Goal: Task Accomplishment & Management: Manage account settings

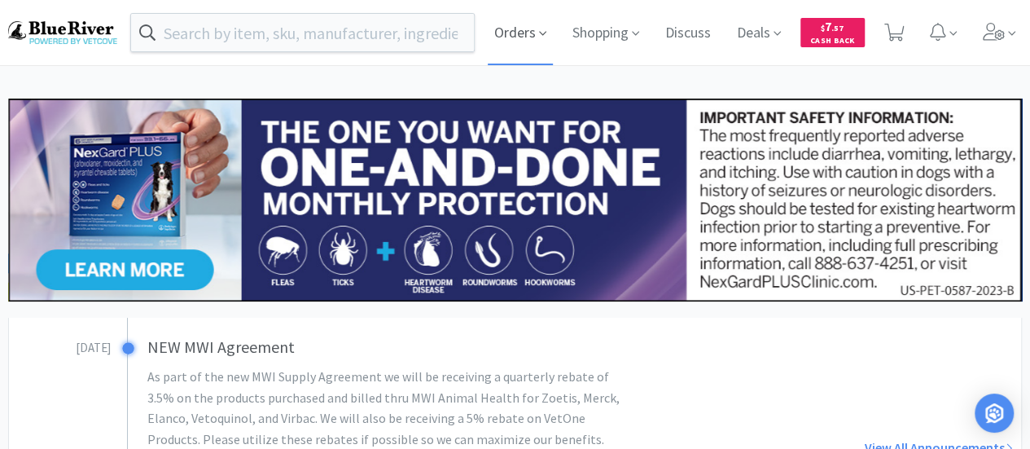
click at [506, 24] on span "Orders" at bounding box center [520, 32] width 65 height 65
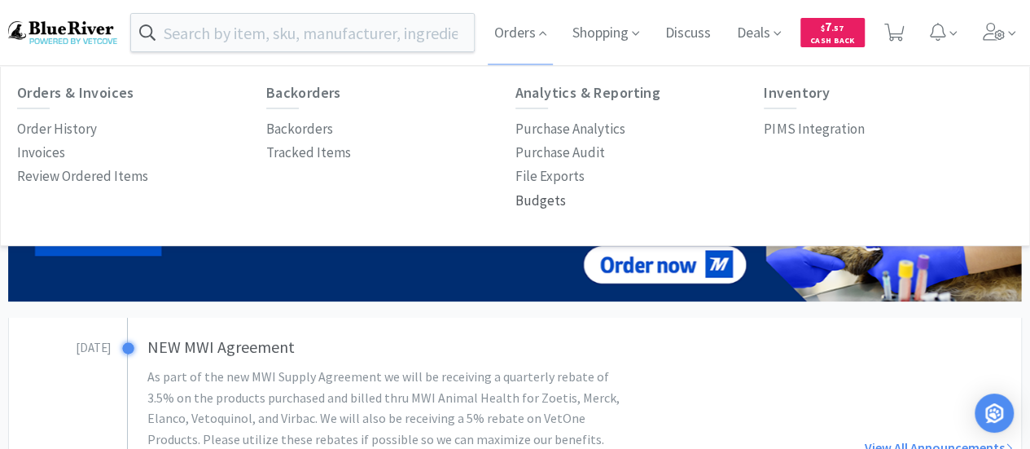
click at [541, 202] on p "Budgets" at bounding box center [540, 201] width 50 height 22
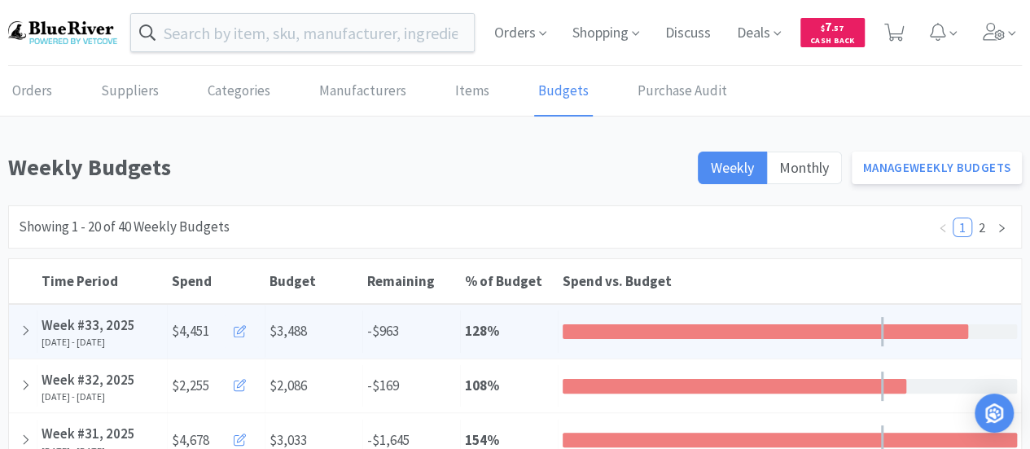
click at [239, 331] on icon at bounding box center [240, 331] width 12 height 12
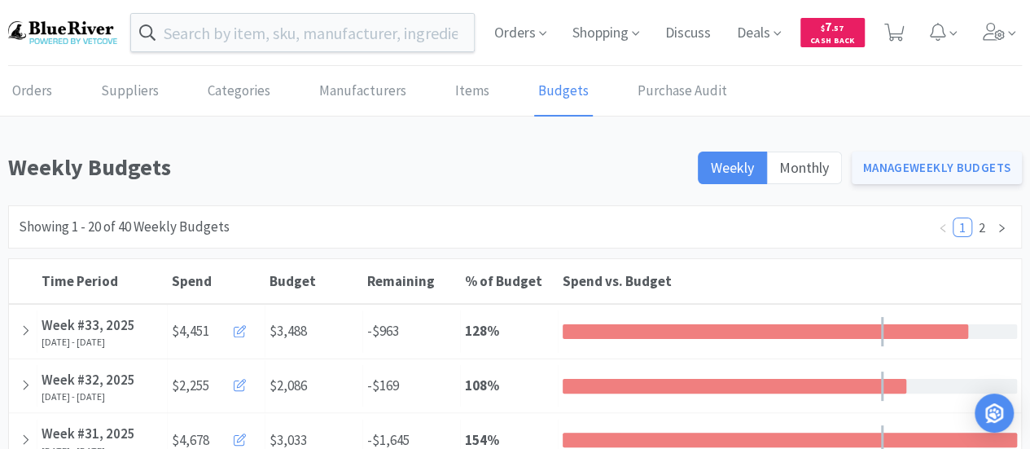
click at [951, 163] on link "Manage Weekly Budgets" at bounding box center [937, 167] width 171 height 33
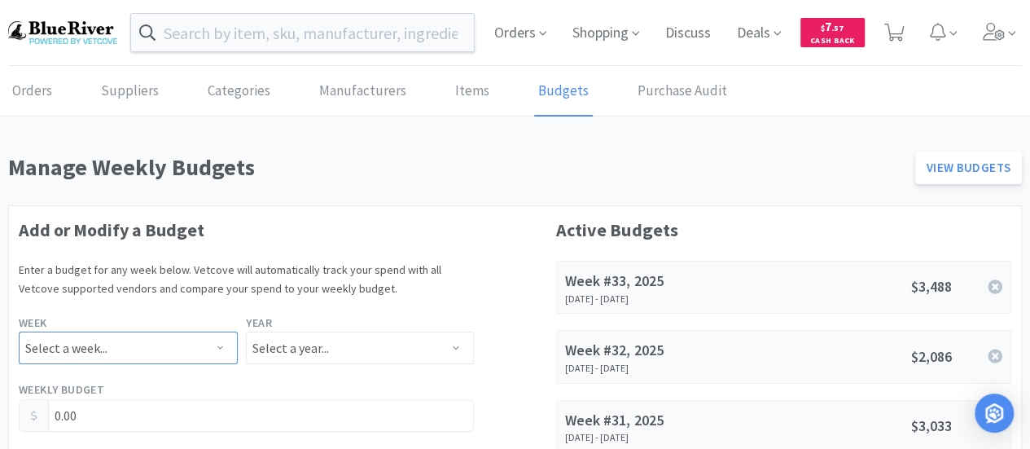
click at [103, 344] on select "Select a week... Week 1 (Dec 30th - Jan 5th) Week 2 (Jan 6th - Jan 12th) Week 3…" at bounding box center [128, 347] width 219 height 33
select select "33"
click at [19, 331] on select "Select a week... Week 1 (Dec 30th - Jan 5th) Week 2 (Jan 6th - Jan 12th) Week 3…" at bounding box center [128, 347] width 219 height 33
click at [323, 348] on select "Select a year... 2023 2024 2025 2026 2027 2028 2029 2030 2031 2032 2033 2034" at bounding box center [359, 347] width 227 height 33
select select "2025"
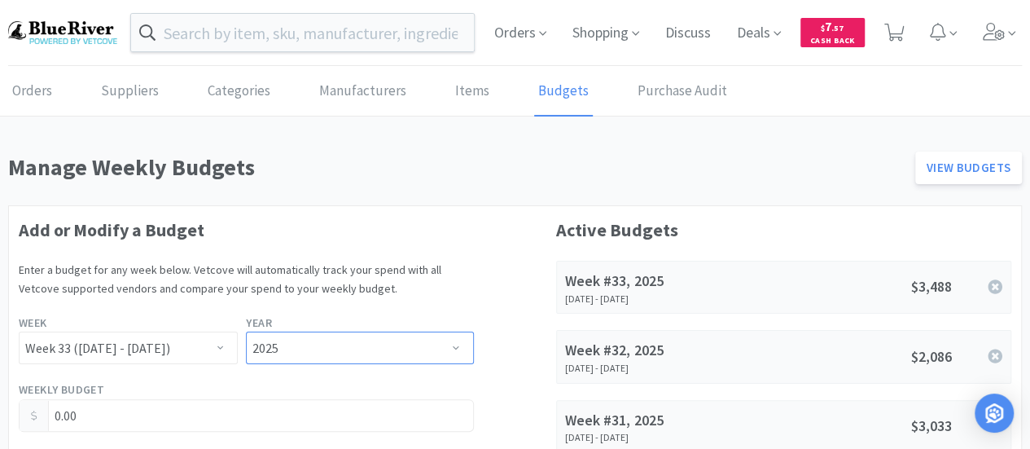
click at [246, 331] on select "Select a year... 2023 2024 2025 2026 2027 2028 2029 2030 2031 2032 2033 2034" at bounding box center [359, 347] width 227 height 33
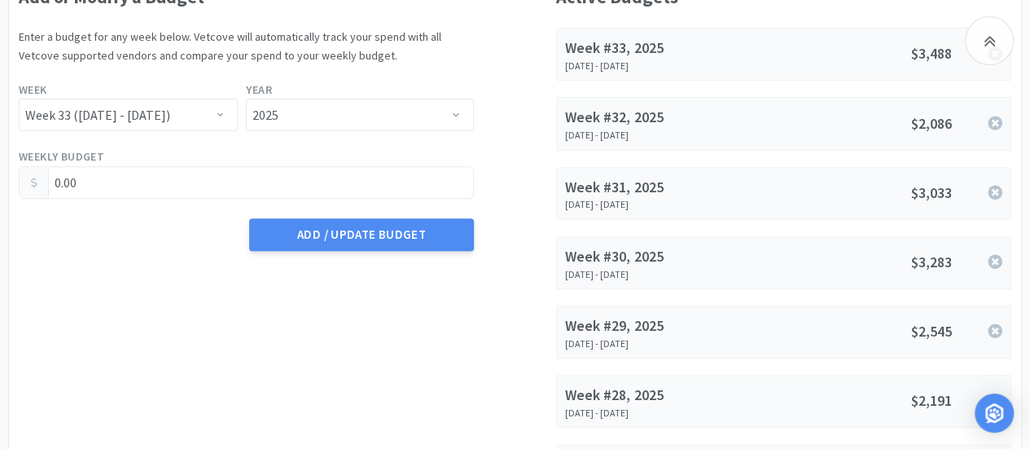
scroll to position [237, 0]
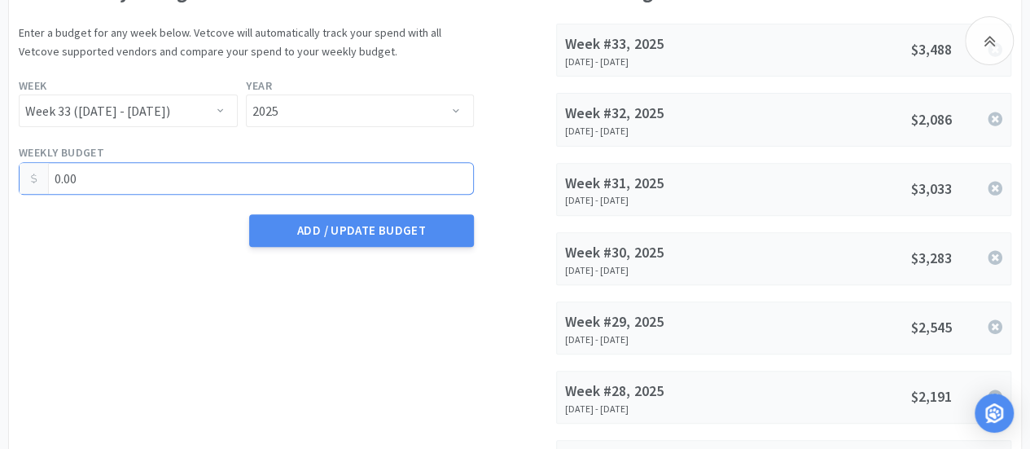
drag, startPoint x: 90, startPoint y: 182, endPoint x: 19, endPoint y: 173, distance: 72.1
click at [19, 173] on div "0.00" at bounding box center [246, 178] width 455 height 33
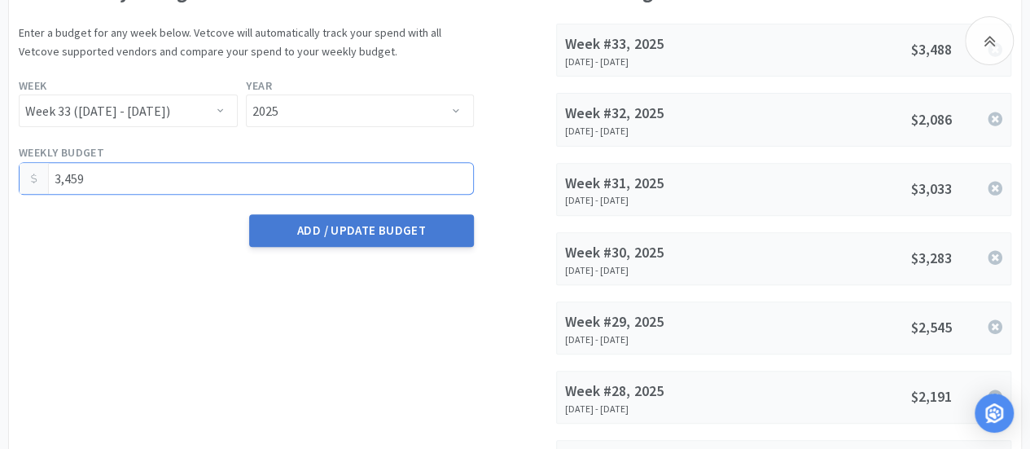
type input "3,459.00"
click at [345, 230] on button "Add / Update Budget" at bounding box center [361, 230] width 224 height 33
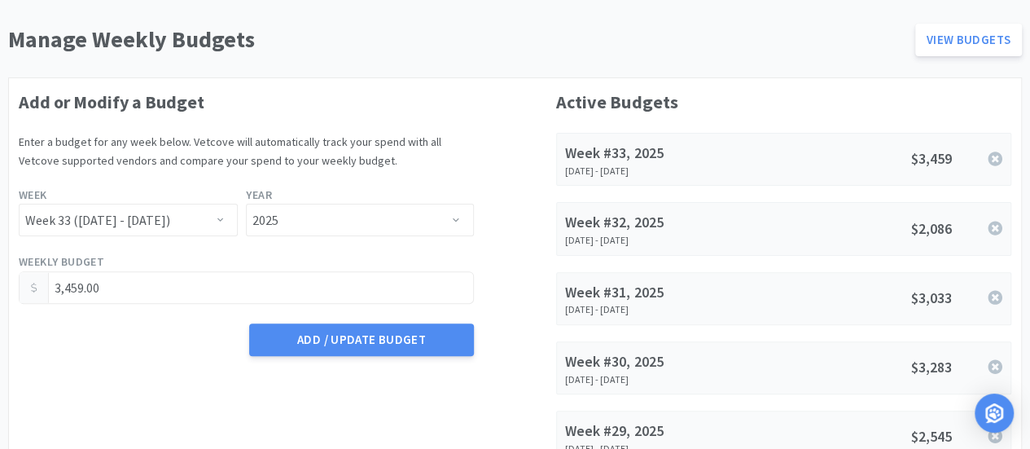
scroll to position [0, 0]
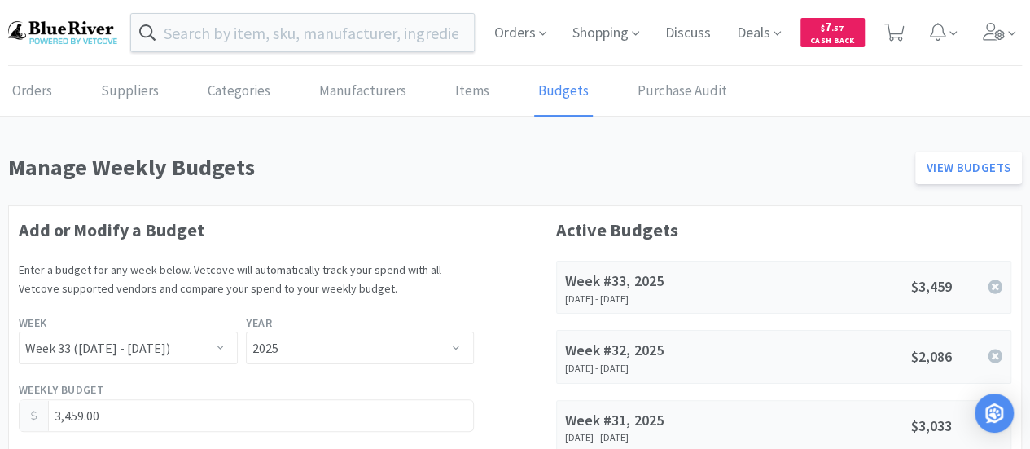
click at [64, 30] on img at bounding box center [62, 32] width 109 height 22
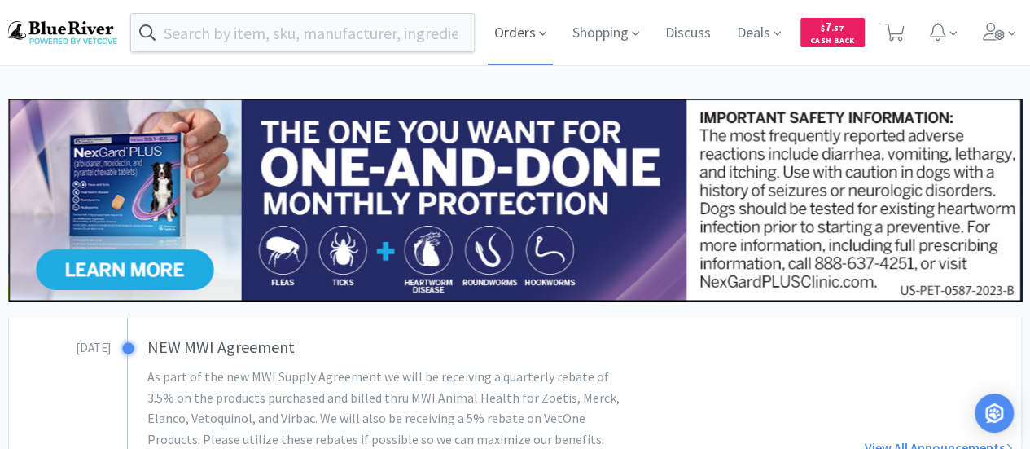
click at [541, 25] on span at bounding box center [542, 33] width 7 height 19
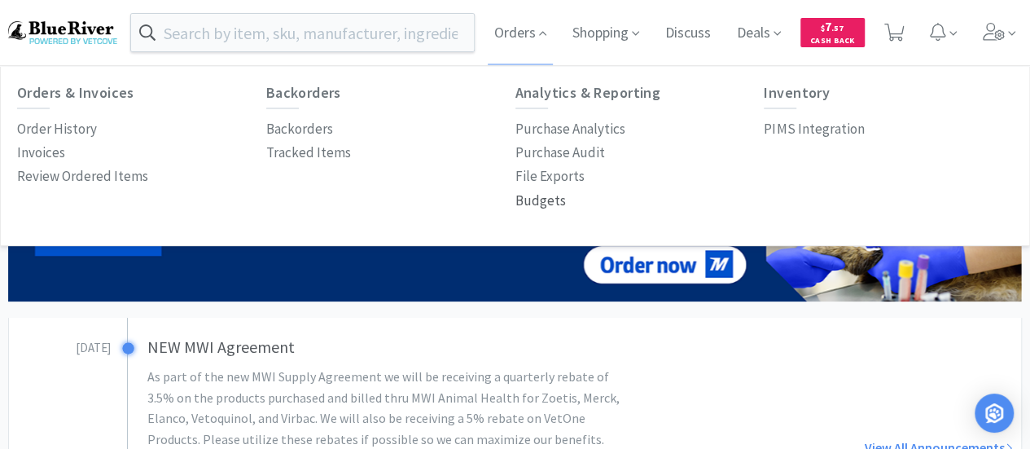
click at [532, 204] on p "Budgets" at bounding box center [540, 201] width 50 height 22
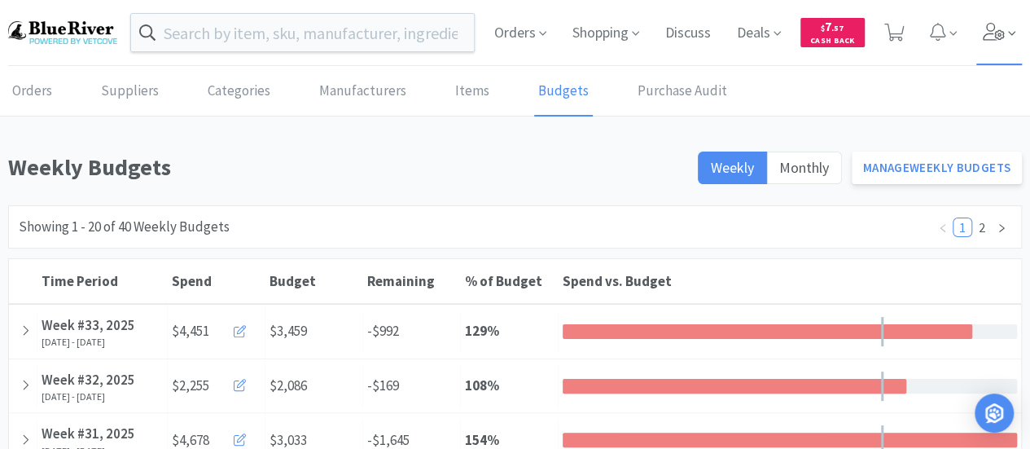
click at [993, 42] on span at bounding box center [999, 32] width 46 height 65
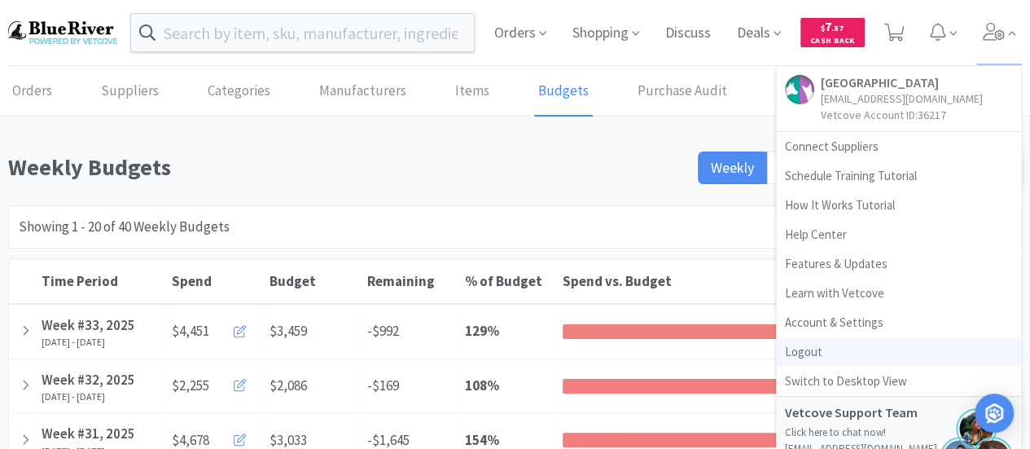
click at [809, 356] on link "Logout" at bounding box center [899, 351] width 244 height 29
